Goal: Find specific page/section: Find specific page/section

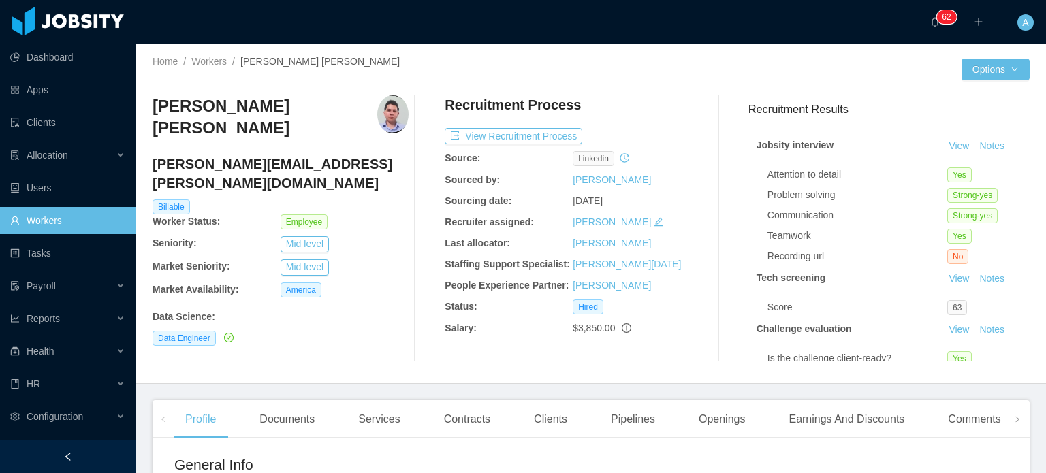
click at [357, 32] on div "··· 0 1 2 3 4 5 6 7 8 9 0 1 2 3 4 5 6 7 8 9 0 1 2 3 4 5 6 7 8 9 0 1 2 3 4 5 6 7…" at bounding box center [523, 22] width 1048 height 44
